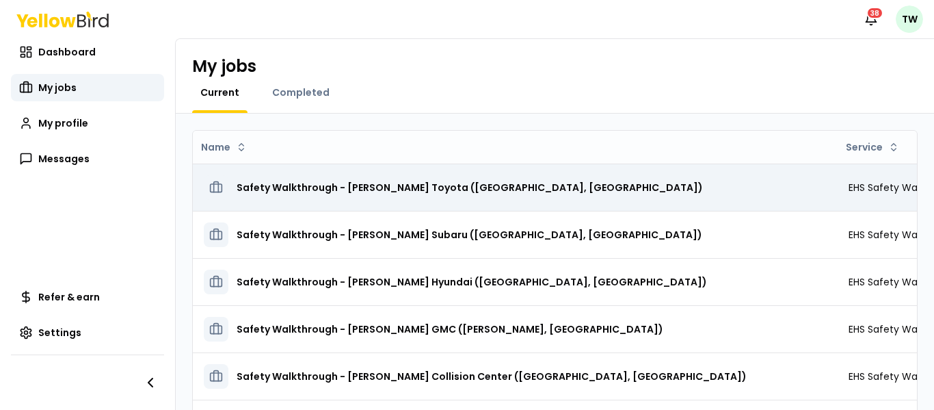
scroll to position [0, 306]
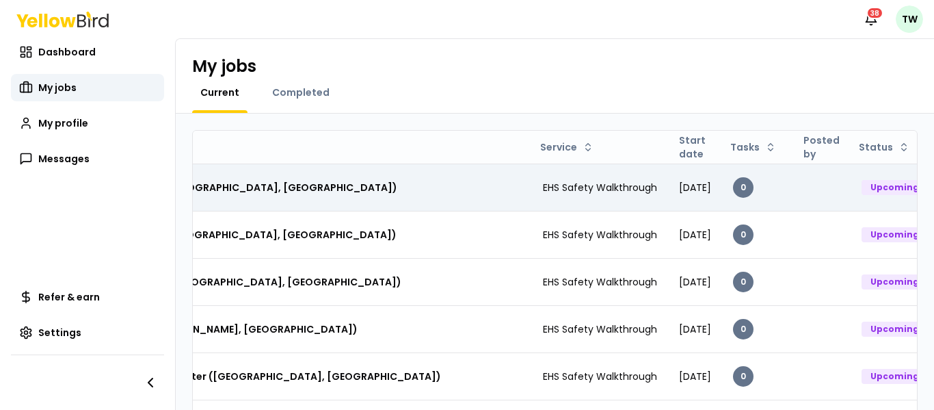
click at [553, 191] on span "EHS Safety Walkthrough" at bounding box center [600, 188] width 114 height 14
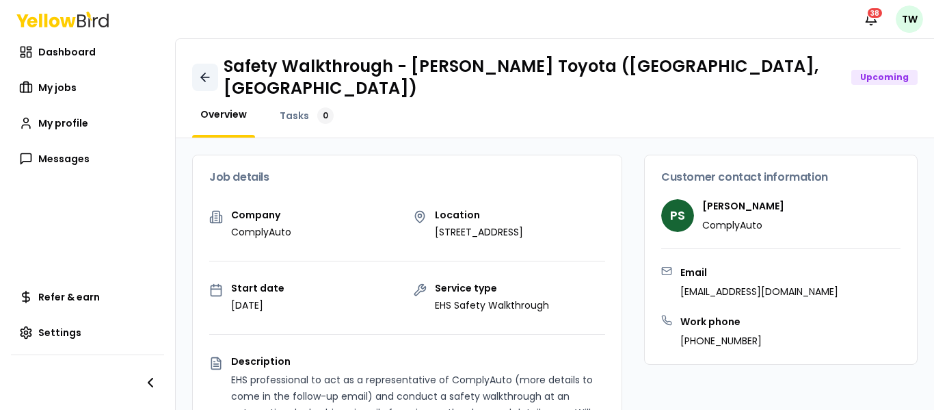
click at [208, 72] on icon at bounding box center [205, 77] width 14 height 14
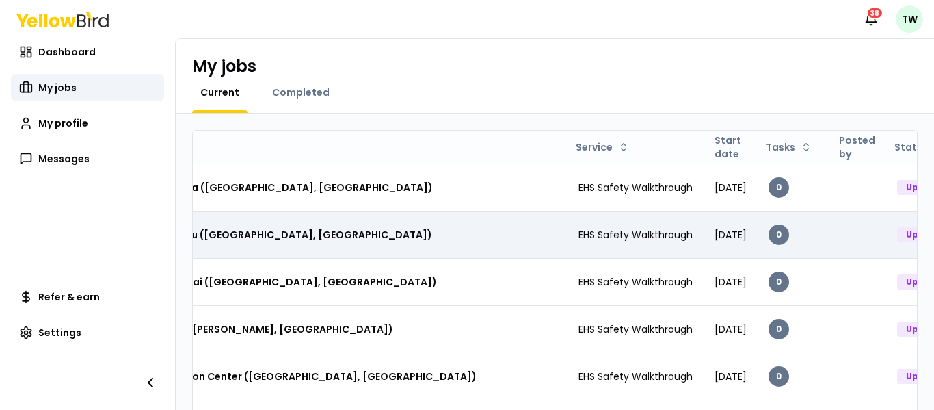
scroll to position [0, 306]
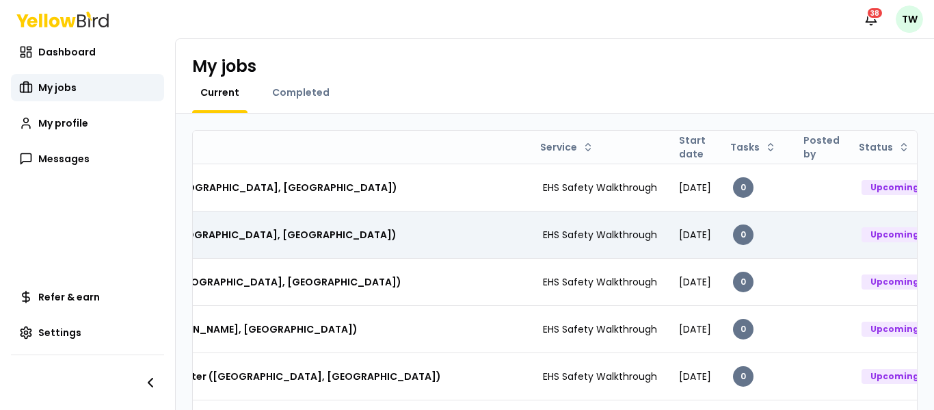
click at [546, 234] on span "EHS Safety Walkthrough" at bounding box center [600, 235] width 114 height 14
